Goal: Check status: Check status

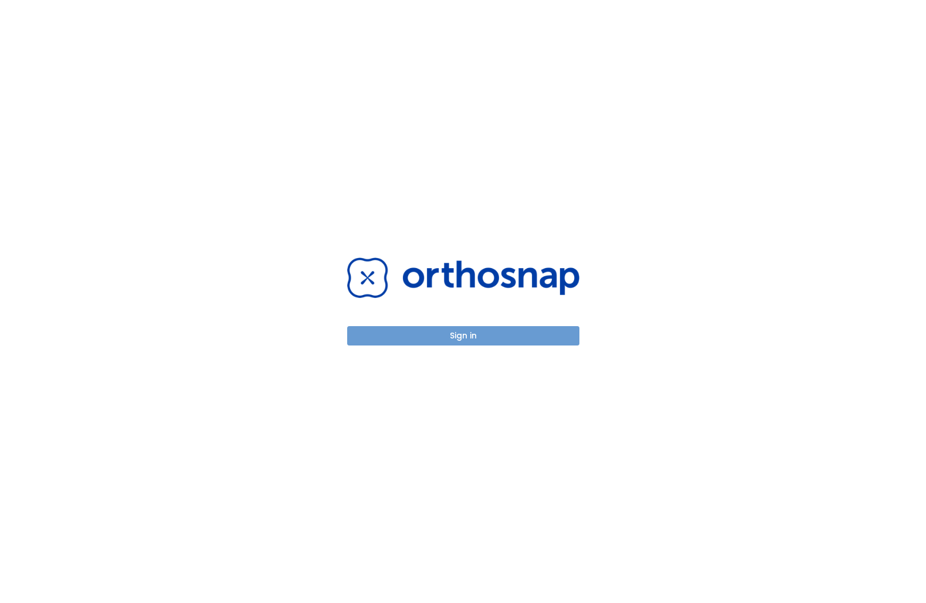
click at [497, 340] on button "Sign in" at bounding box center [463, 335] width 232 height 19
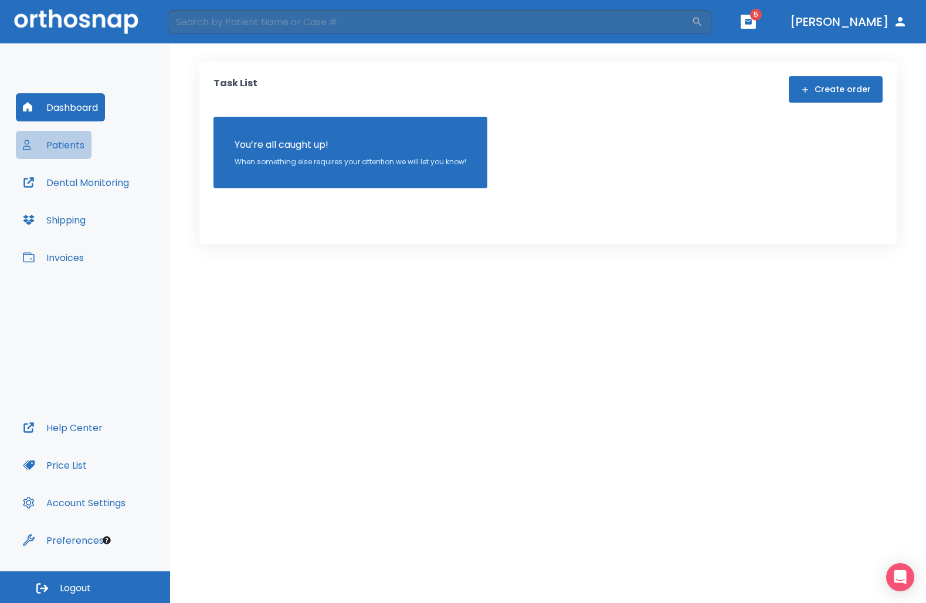
click at [66, 144] on button "Patients" at bounding box center [54, 145] width 76 height 28
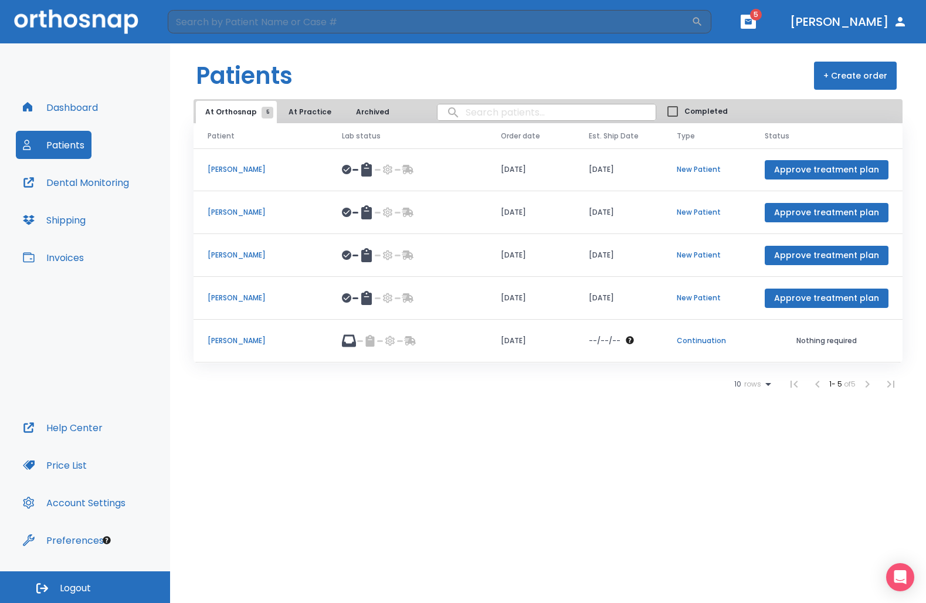
click at [237, 340] on p "[PERSON_NAME]" at bounding box center [261, 340] width 106 height 11
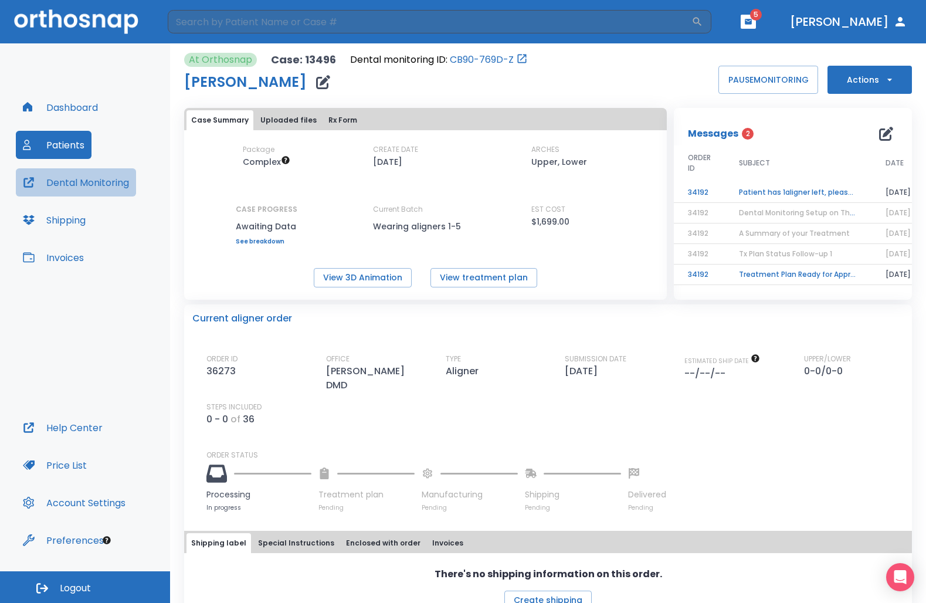
click at [101, 181] on button "Dental Monitoring" at bounding box center [76, 182] width 120 height 28
click at [741, 135] on span "2" at bounding box center [747, 134] width 12 height 12
click at [783, 276] on td "Treatment Plan Ready for Approval!" at bounding box center [797, 274] width 147 height 21
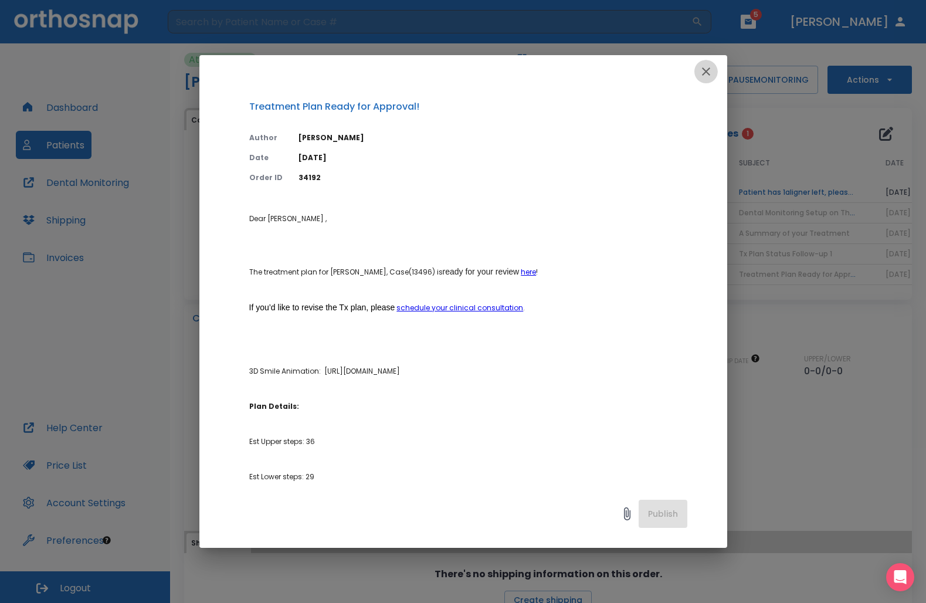
click at [704, 70] on icon "button" at bounding box center [706, 71] width 8 height 8
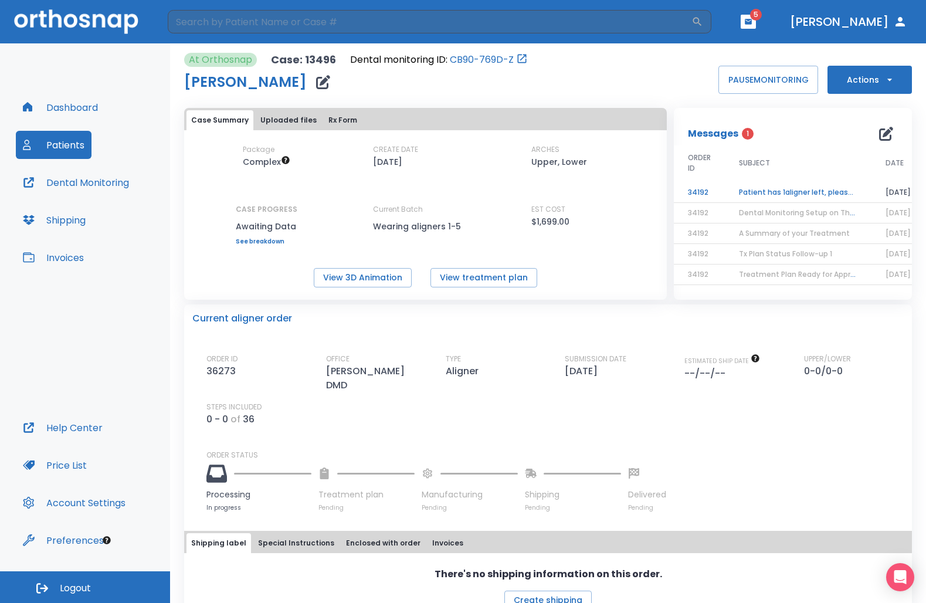
click at [762, 257] on span "Tx Plan Status Follow-up 1" at bounding box center [785, 254] width 93 height 10
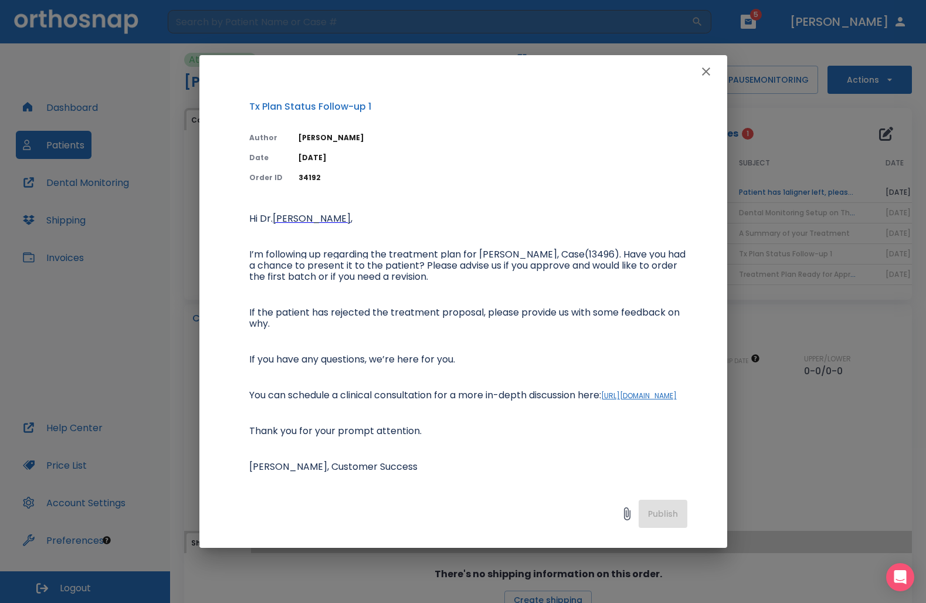
click at [706, 73] on icon "button" at bounding box center [706, 71] width 14 height 14
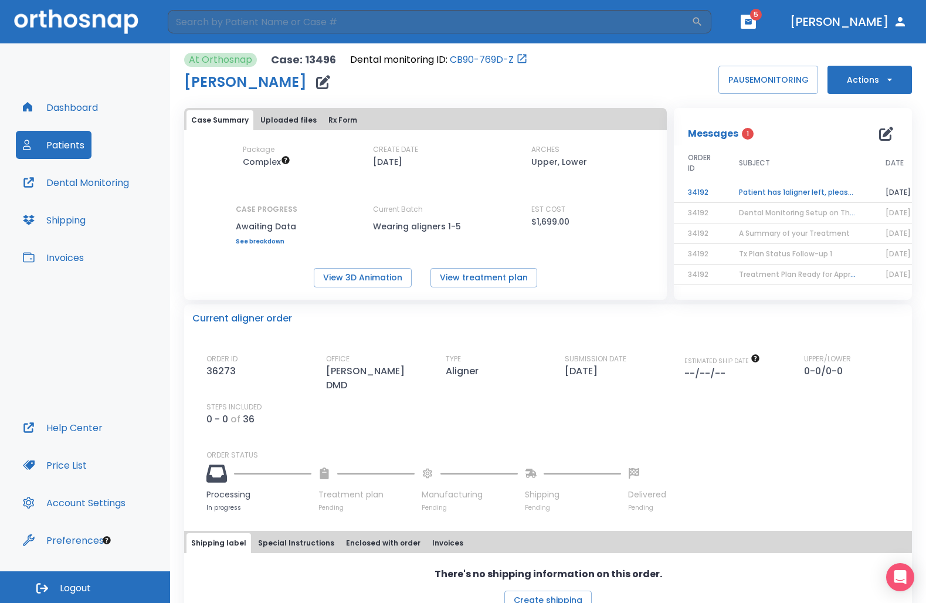
click at [766, 212] on span "Dental Monitoring Setup on The Delivery Day" at bounding box center [820, 213] width 162 height 10
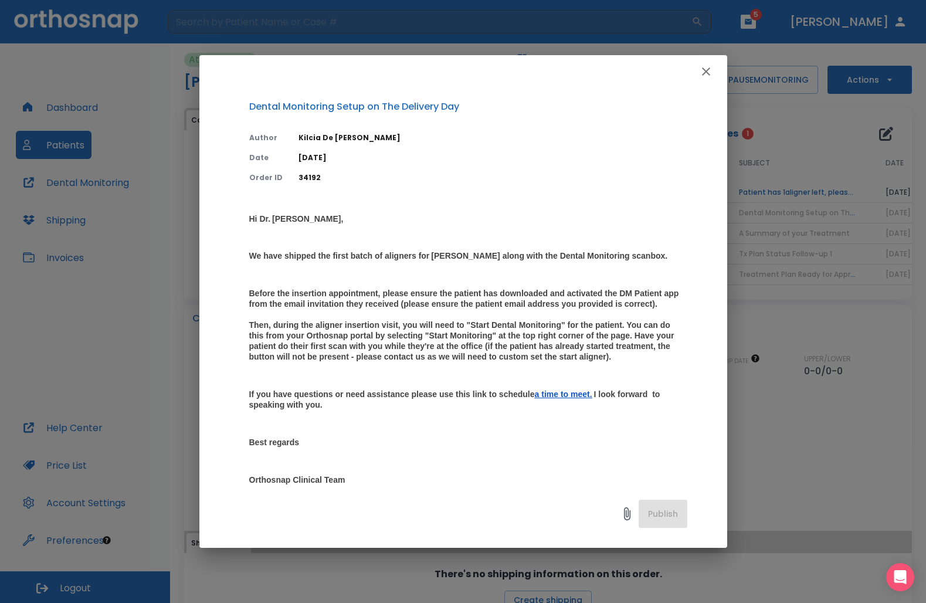
click at [706, 67] on icon "button" at bounding box center [706, 71] width 14 height 14
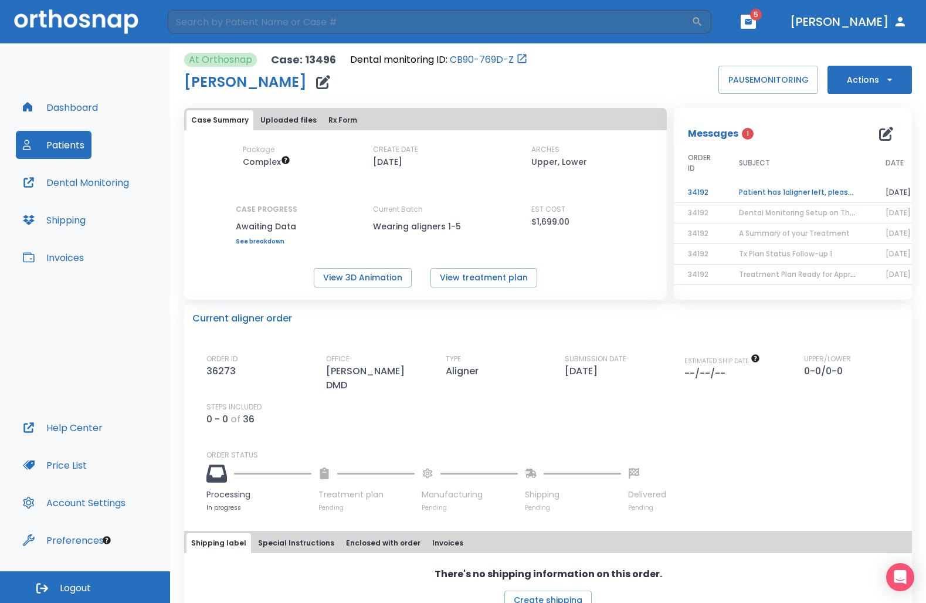
click at [782, 189] on td "Patient has 1aligner left, please order next set!" at bounding box center [797, 192] width 147 height 21
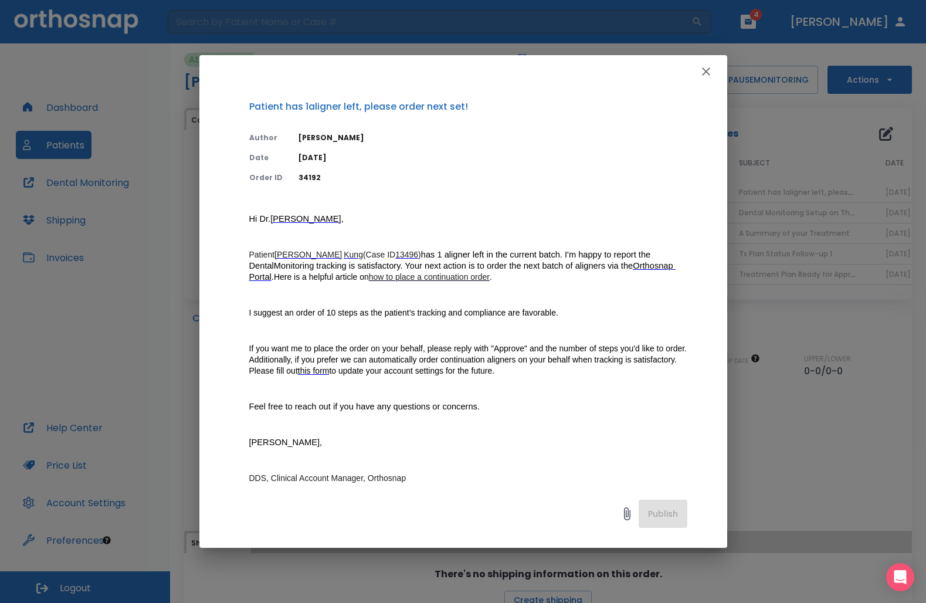
click at [706, 72] on icon "button" at bounding box center [706, 71] width 8 height 8
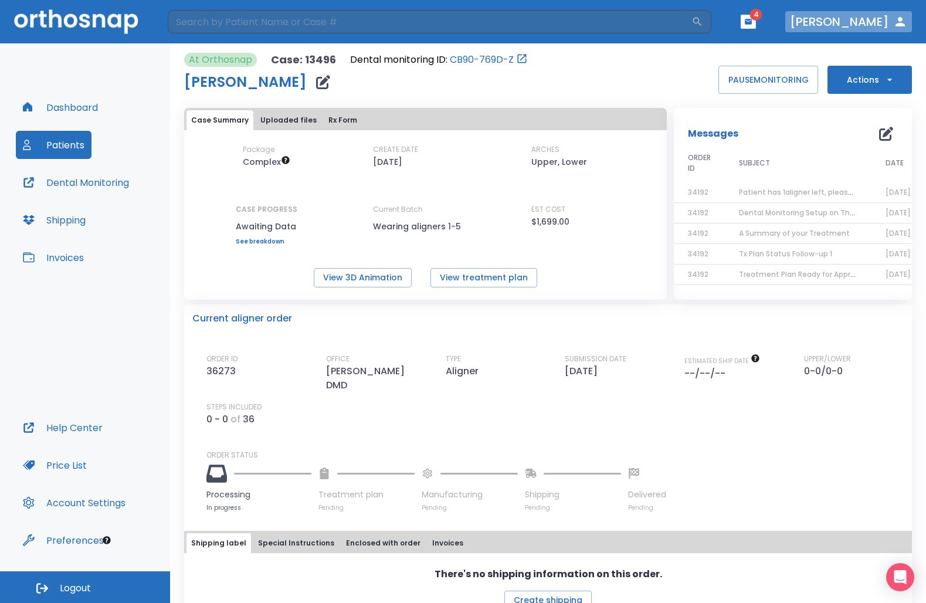
click at [900, 18] on icon "button" at bounding box center [899, 21] width 9 height 9
click at [881, 21] on button "[PERSON_NAME]" at bounding box center [848, 21] width 127 height 21
click at [897, 20] on icon "button" at bounding box center [900, 22] width 14 height 14
